Goal: Browse casually

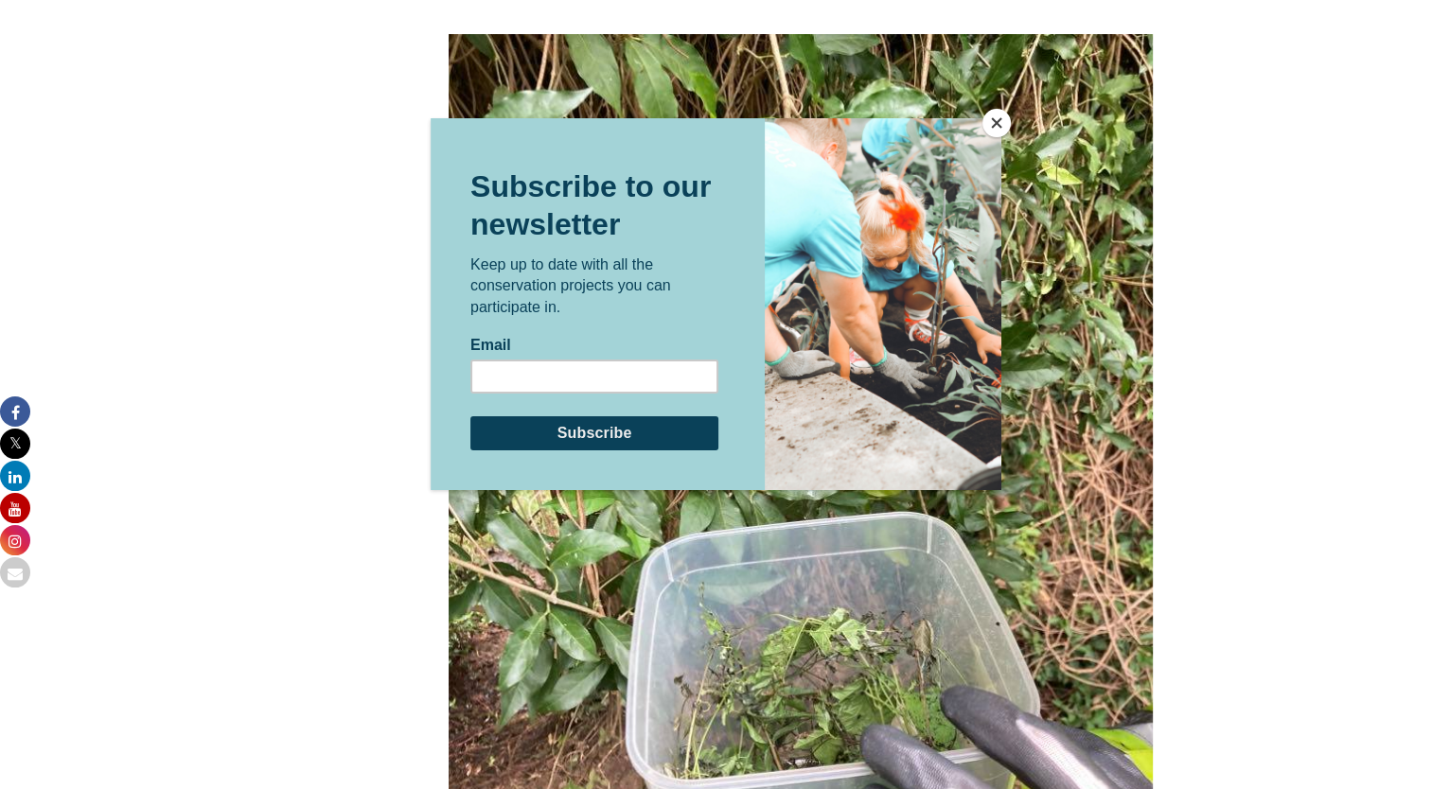
scroll to position [7537, 0]
click at [995, 123] on button "Close" at bounding box center [996, 123] width 28 height 28
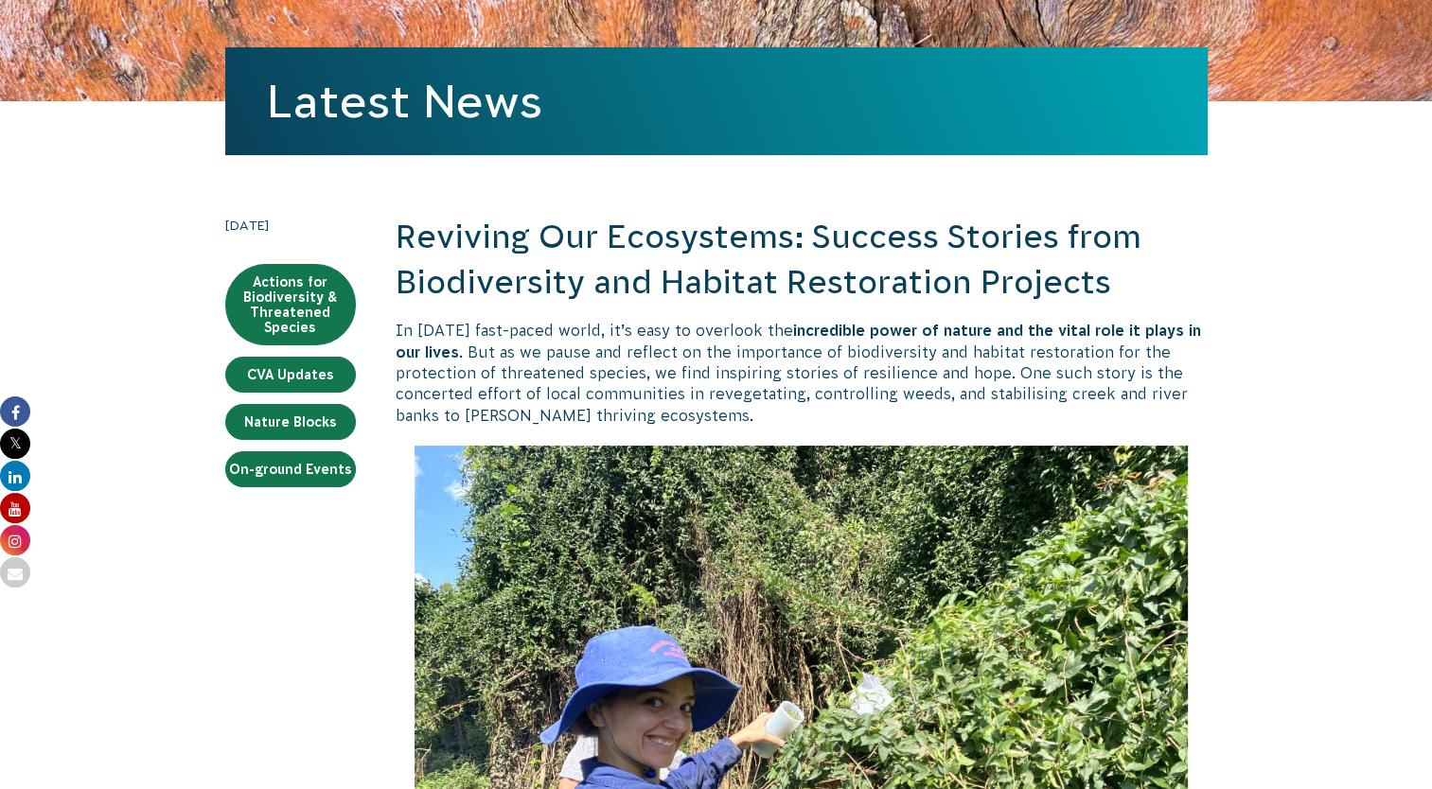
scroll to position [265, 0]
